Goal: Find specific page/section: Find specific page/section

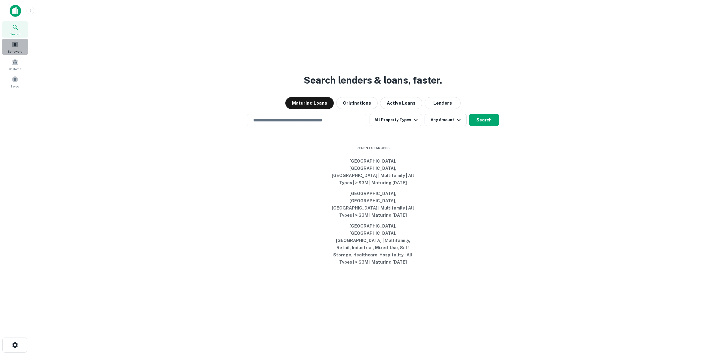
click at [22, 48] on div "Borrowers" at bounding box center [15, 47] width 26 height 16
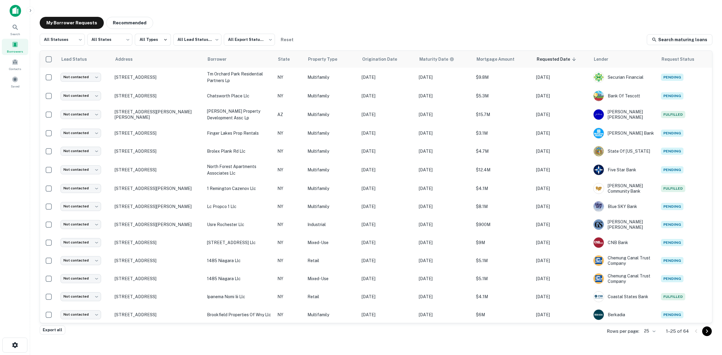
click at [651, 334] on body "Search Borrowers Contacts Saved My Borrower Requests Recommended All Statuses *…" at bounding box center [361, 177] width 722 height 355
click at [655, 310] on li "100" at bounding box center [650, 310] width 20 height 11
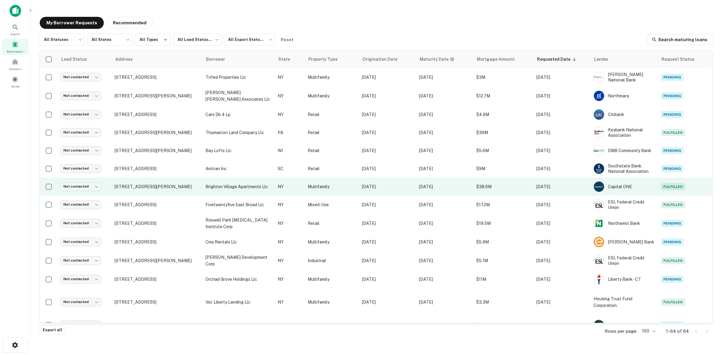
click at [505, 187] on p "$38.6M" at bounding box center [503, 187] width 54 height 7
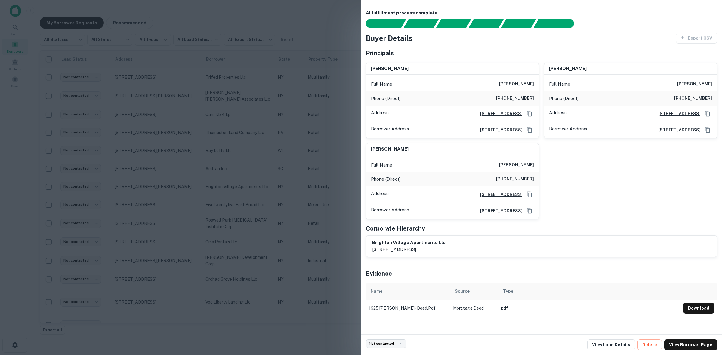
click at [330, 23] on div at bounding box center [361, 177] width 722 height 355
